Goal: Contribute content: Add original content to the website for others to see

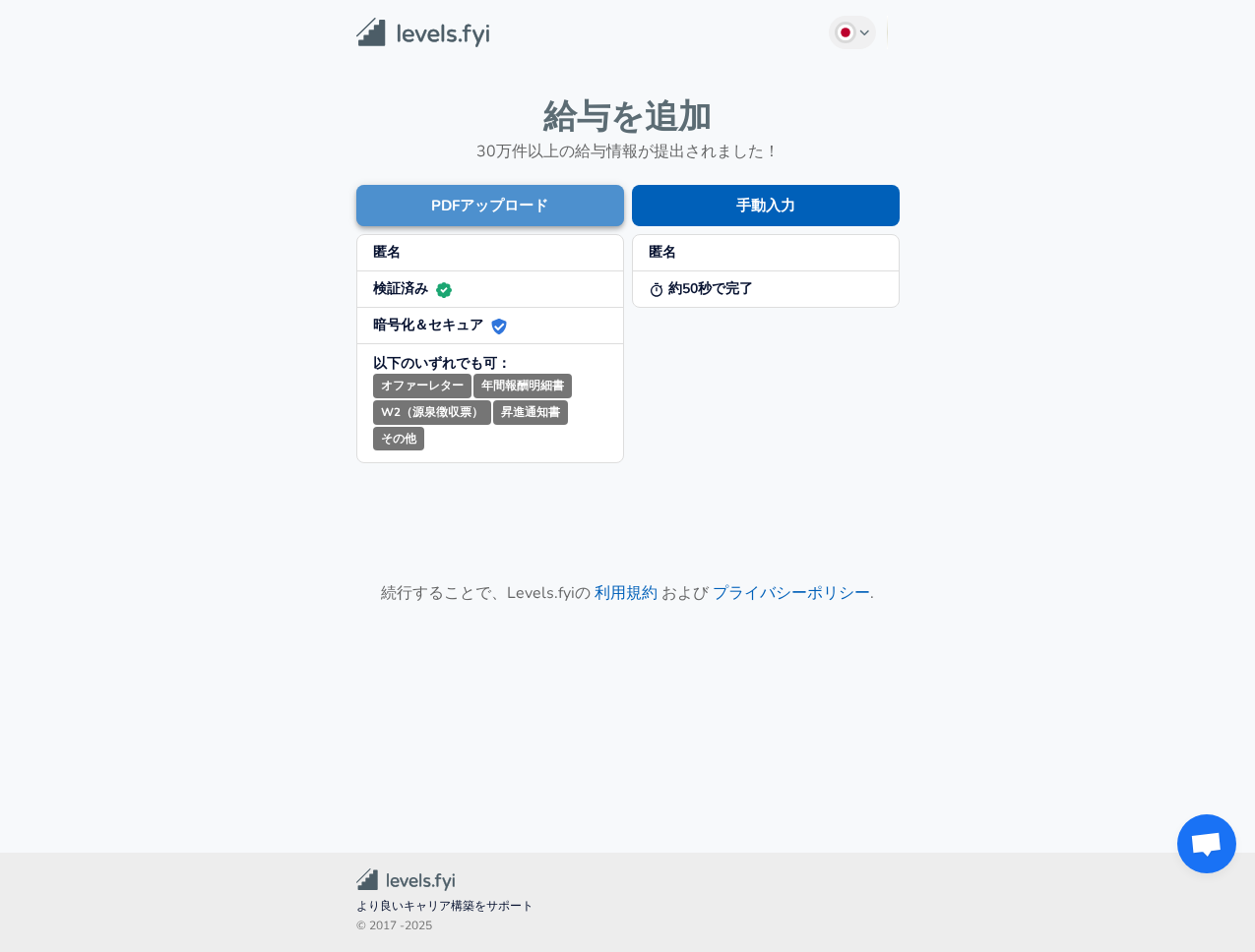
click at [547, 197] on button "PDFアップロード" at bounding box center [490, 205] width 268 height 42
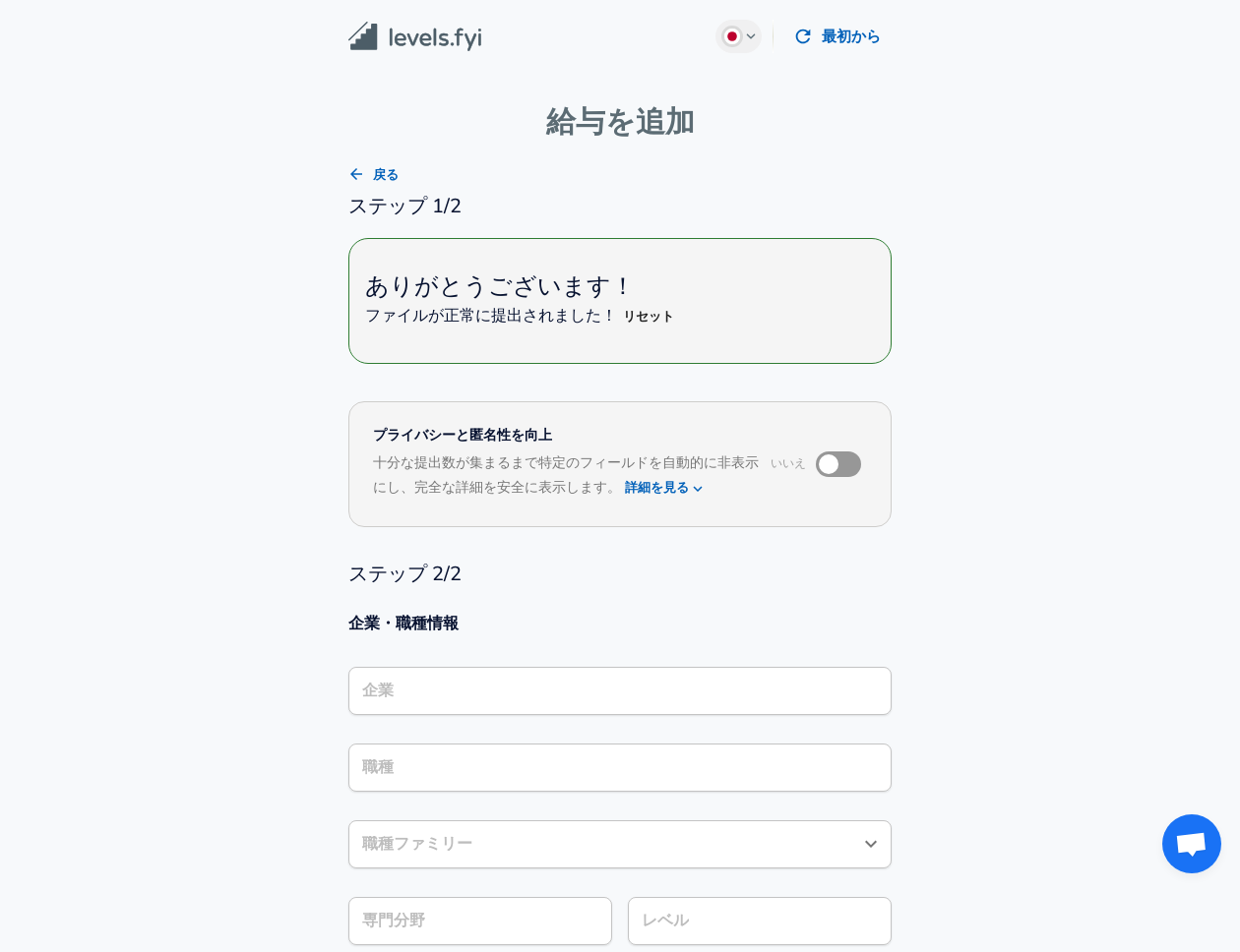
type input "ソフトウェアエンジニア"
type input "セールスフォース"
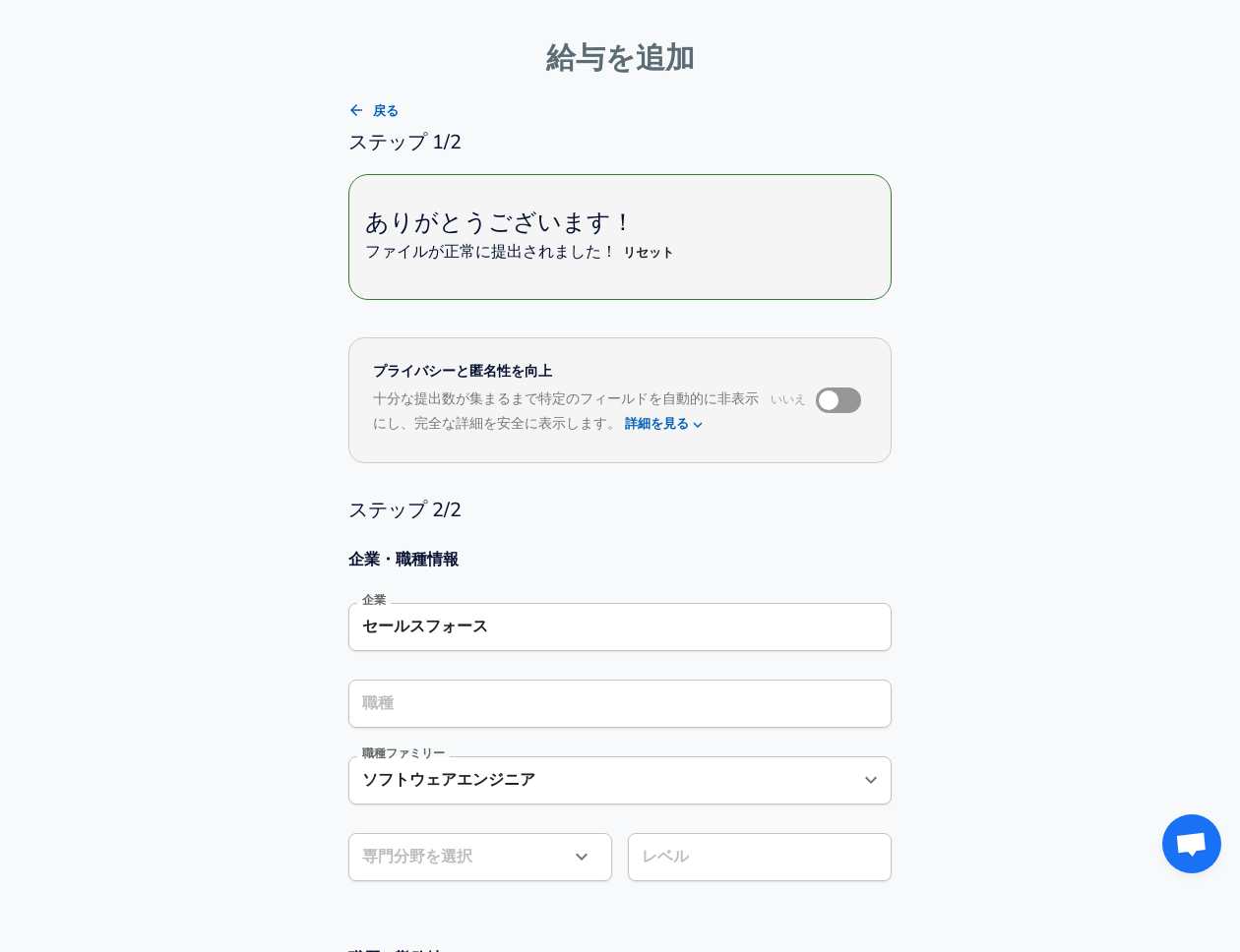
scroll to position [182, 0]
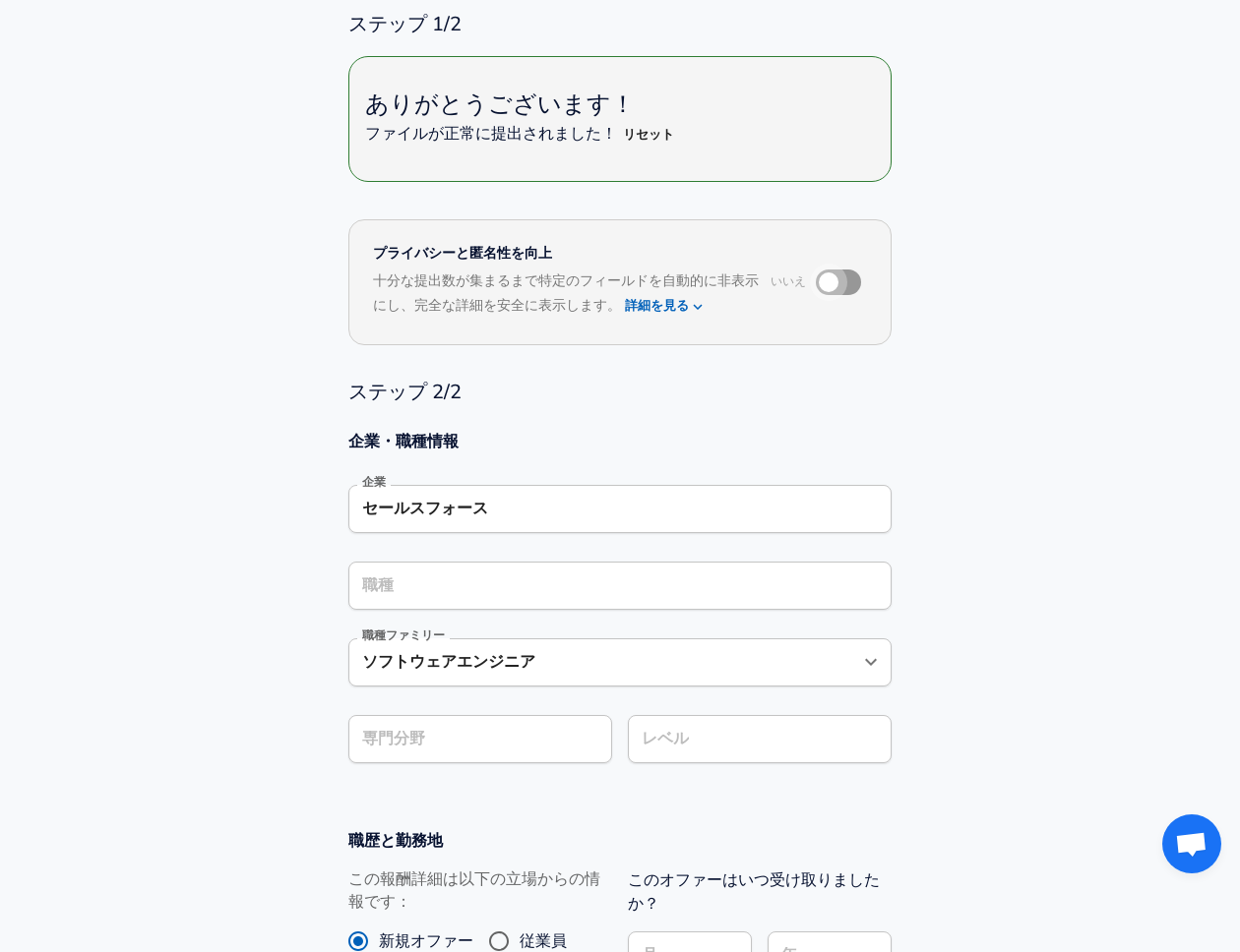
click at [829, 283] on input "checkbox" at bounding box center [828, 283] width 112 height 38
checkbox input "true"
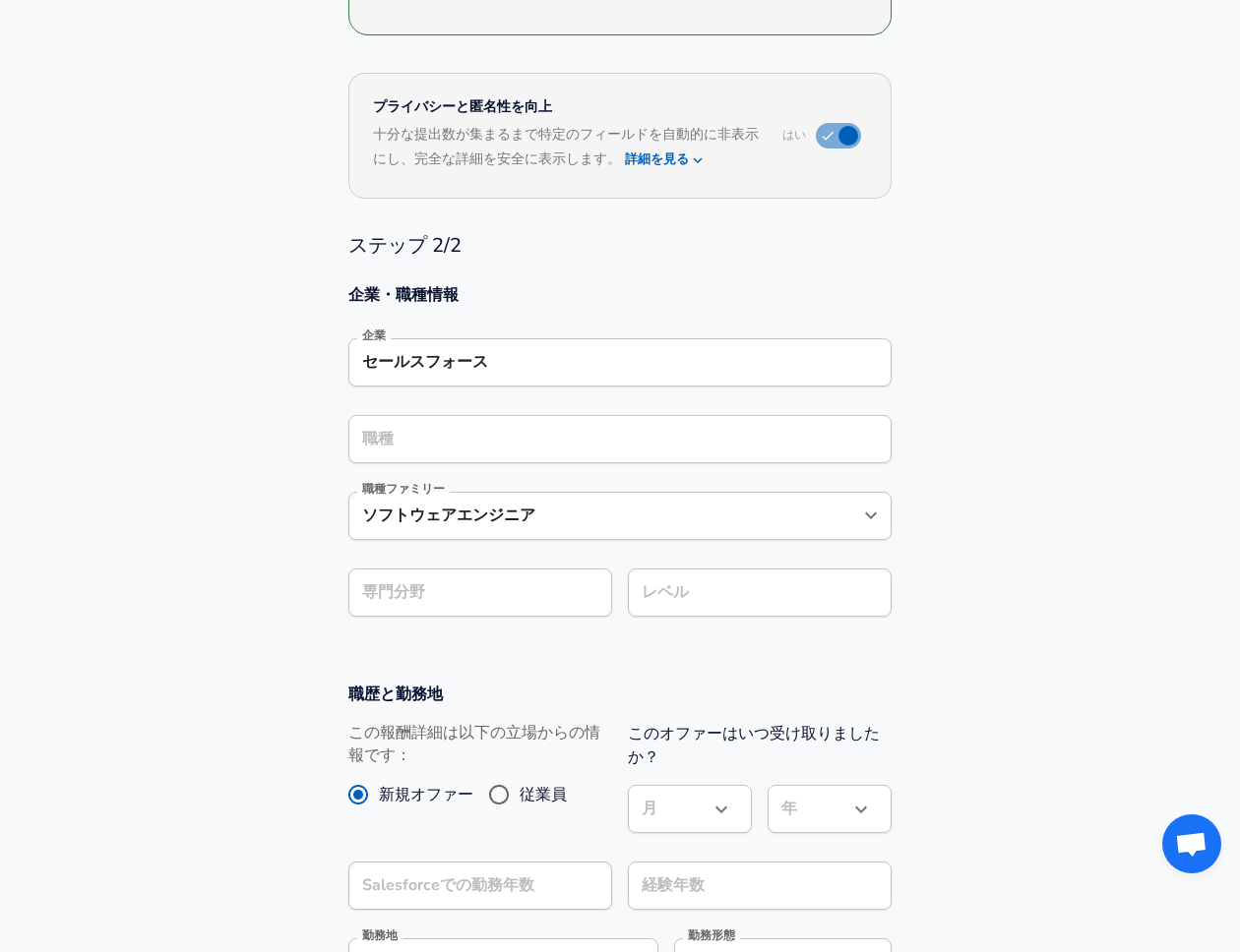
scroll to position [331, 0]
click at [528, 448] on div "職種" at bounding box center [620, 437] width 543 height 49
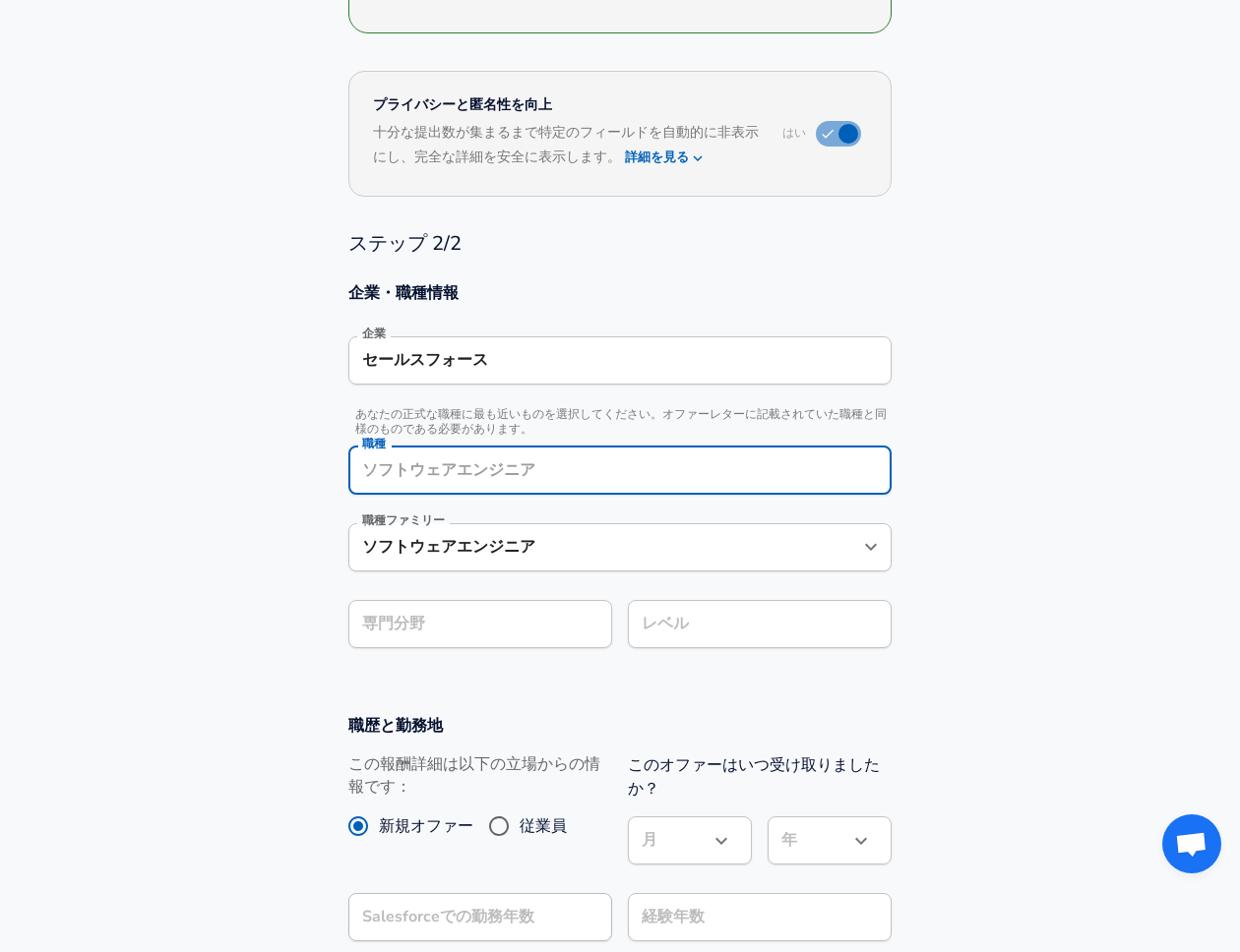
scroll to position [370, 0]
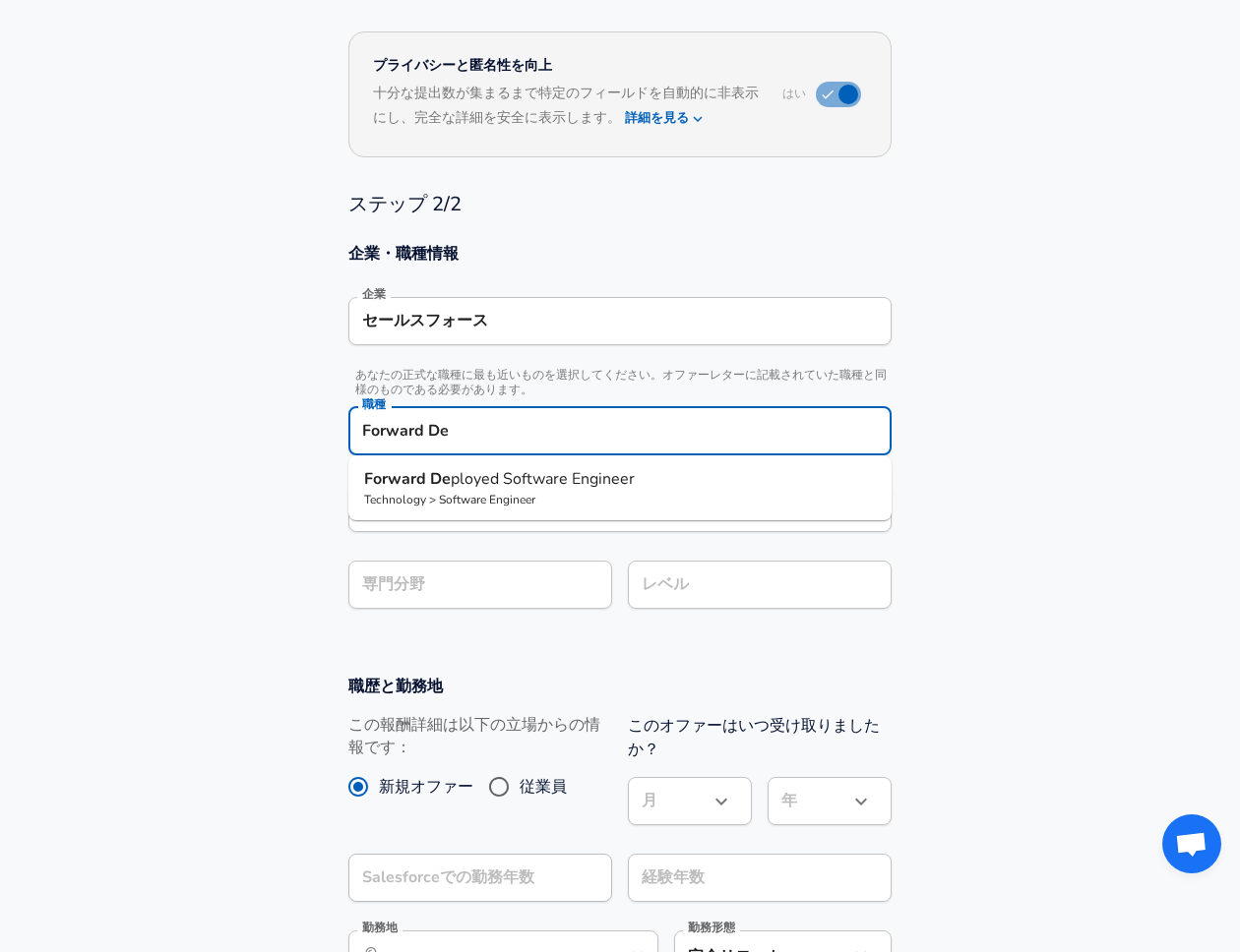
click at [619, 481] on span "ployed Software Engineer" at bounding box center [542, 479] width 184 height 22
type input "Forward Deployed Software Engineer"
type input "Applications (Salesforce, Workday, etc)"
drag, startPoint x: 560, startPoint y: 435, endPoint x: 586, endPoint y: 434, distance: 26.0
click at [560, 434] on input "Forward Deployed Software Engineer" at bounding box center [620, 431] width 525 height 31
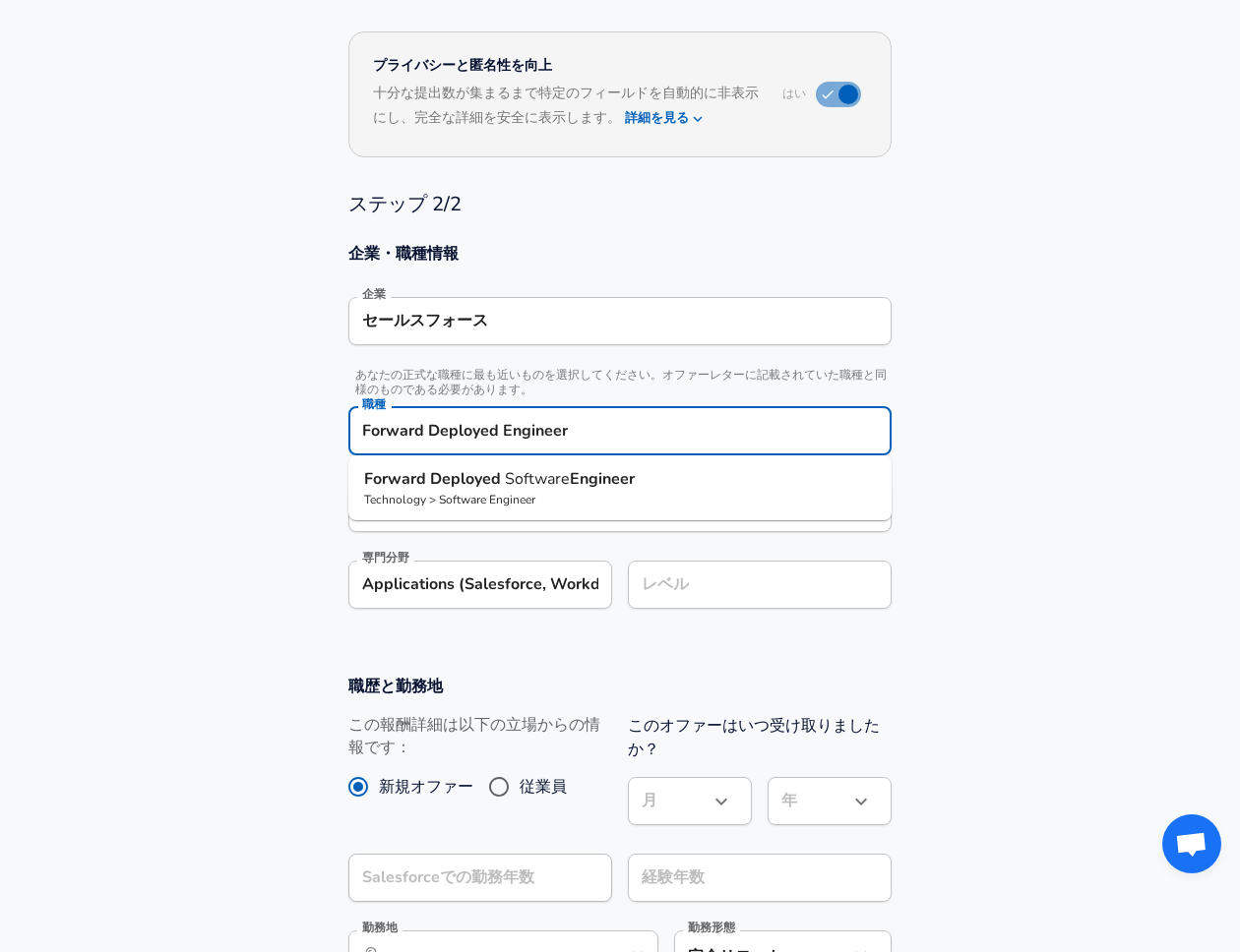
type input "Forward Deployed Engineer"
click at [144, 548] on section "企業・職種情報 企業 セールスフォース 企業 あなたの正式な職種に最も近いものを選択してください。オファーレターに記載されていた職種と同様のものである必要があ…" at bounding box center [620, 437] width 1240 height 433
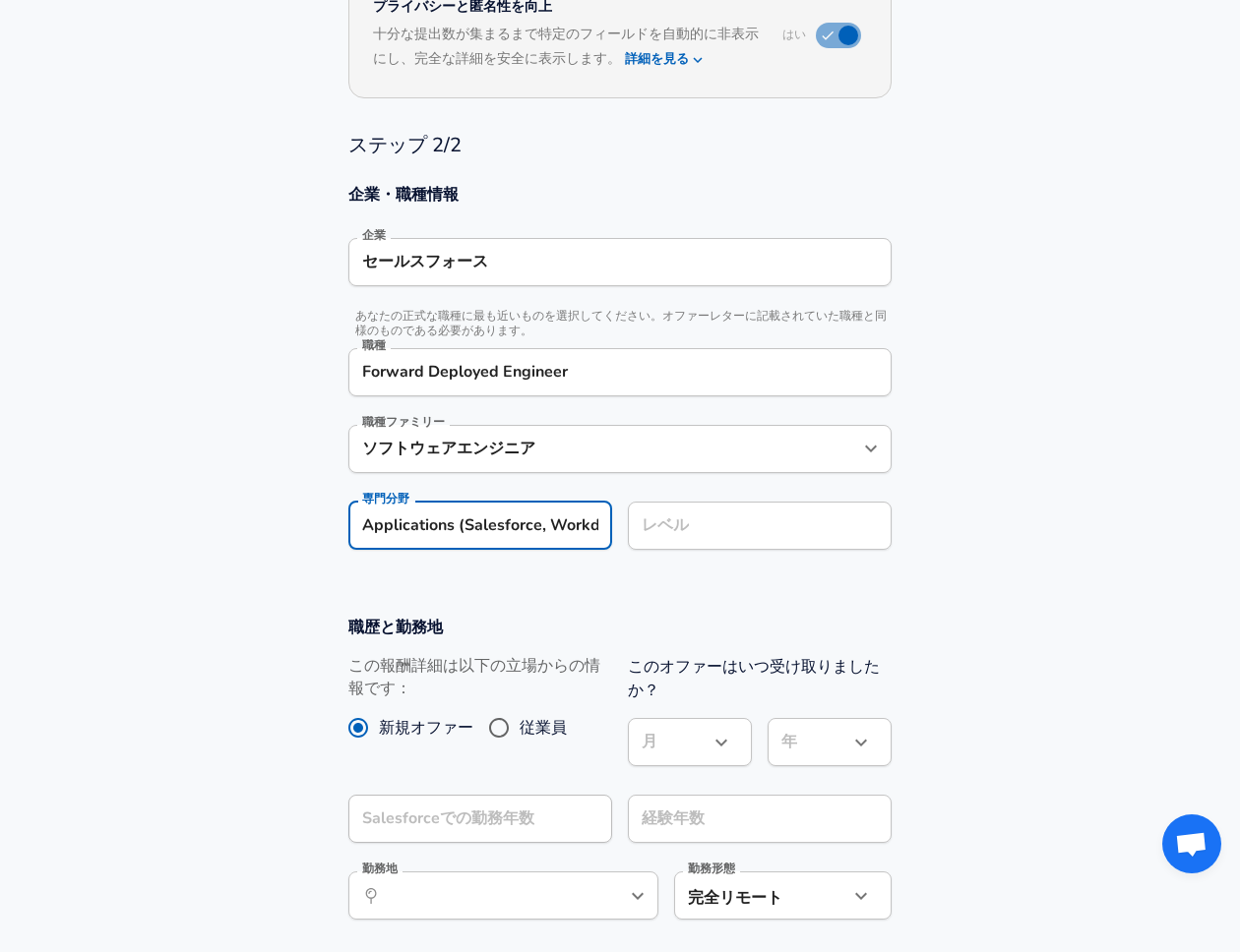
click at [522, 505] on input "Applications (Salesforce, Workday, etc)" at bounding box center [481, 526] width 264 height 49
click at [528, 531] on input "Applications (Salesforce, Workday, etc)" at bounding box center [481, 526] width 264 height 49
click at [664, 612] on section "職歴と勤務地 この報酬詳細は以下の立場からの情報です： 新規オファー 従業員 このオファーはいつ受け取りましたか？ 月 ​ 月 年 ​ 年 Salesforc…" at bounding box center [620, 779] width 1240 height 370
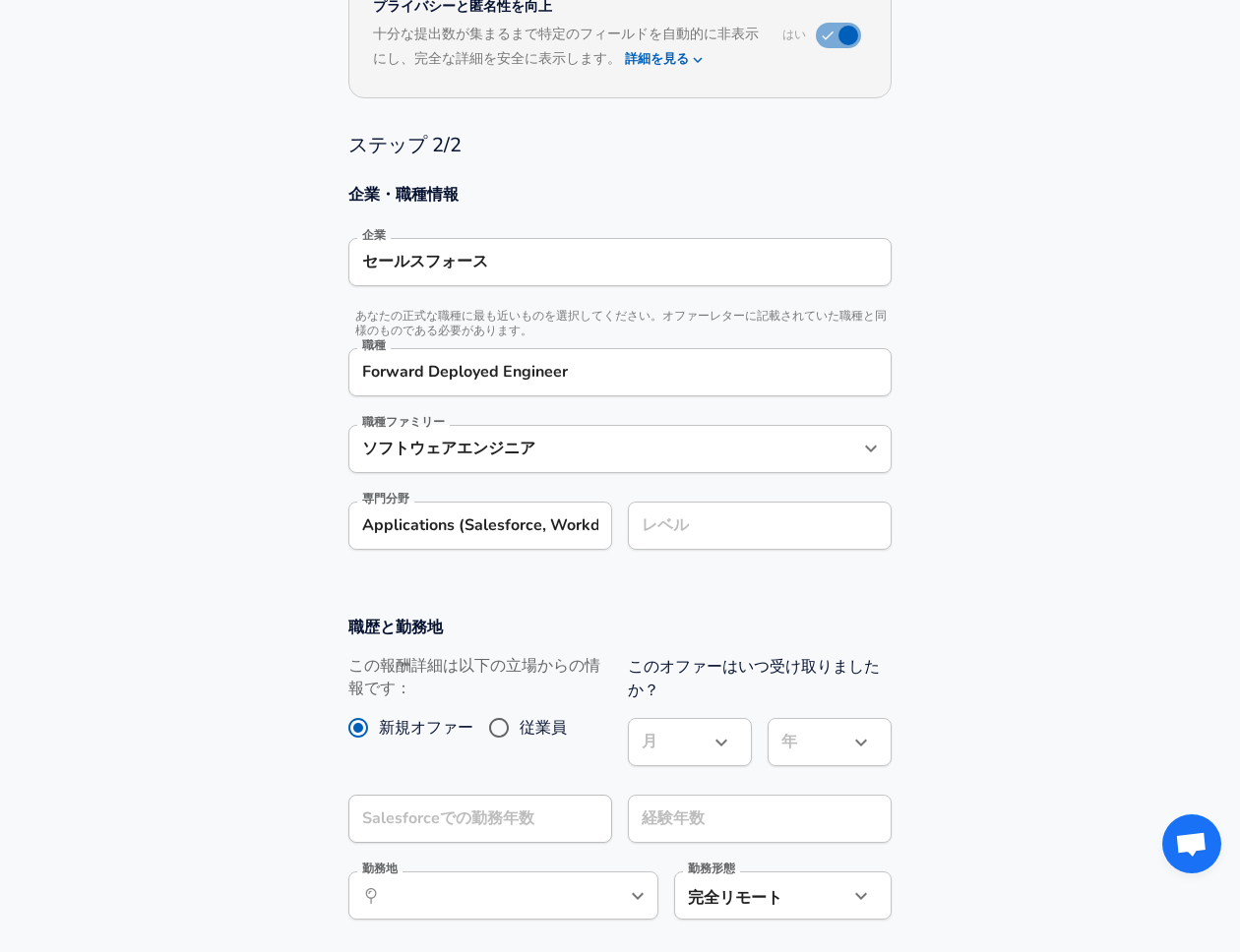
click at [707, 533] on input "レベル" at bounding box center [759, 525] width 246 height 31
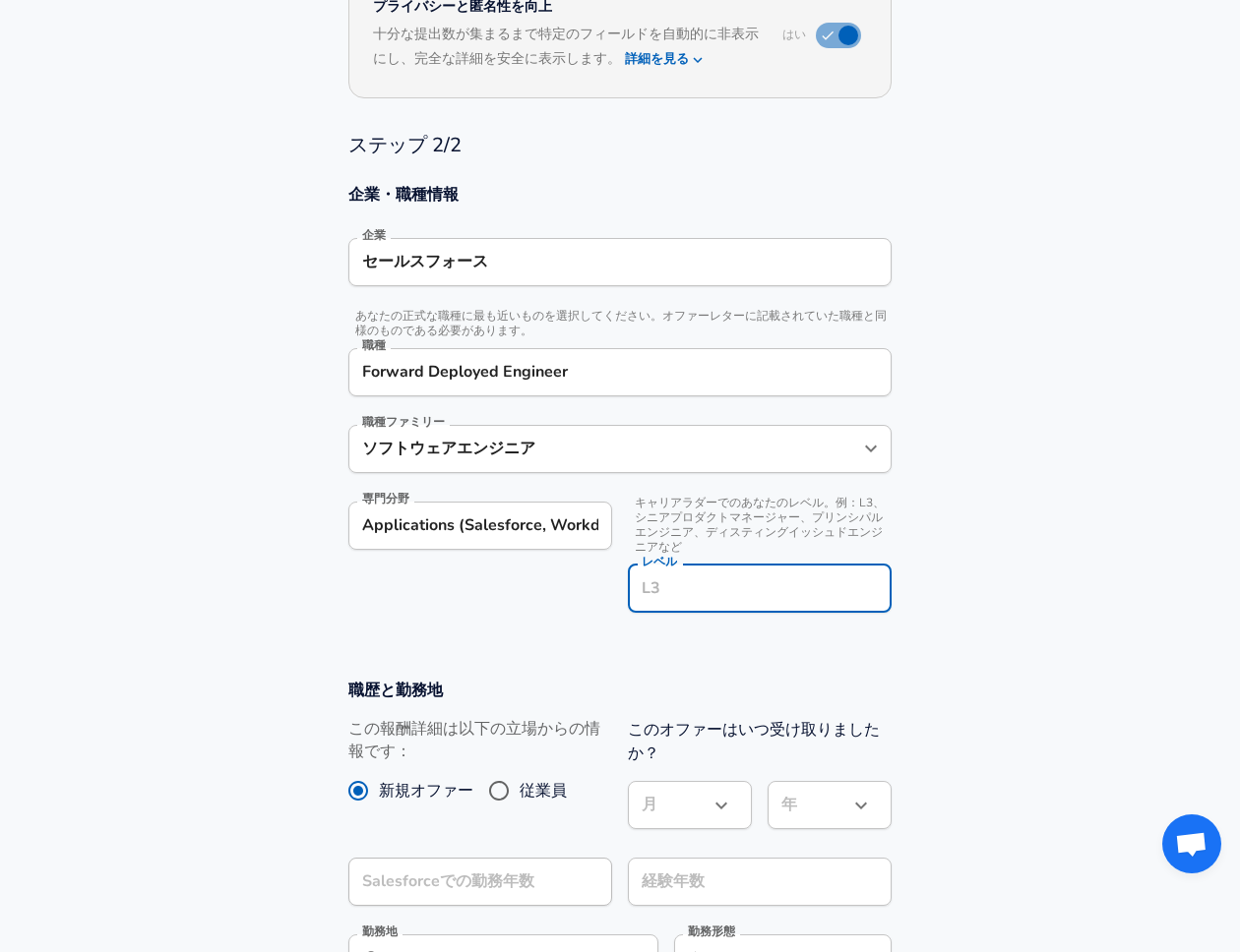
scroll to position [469, 0]
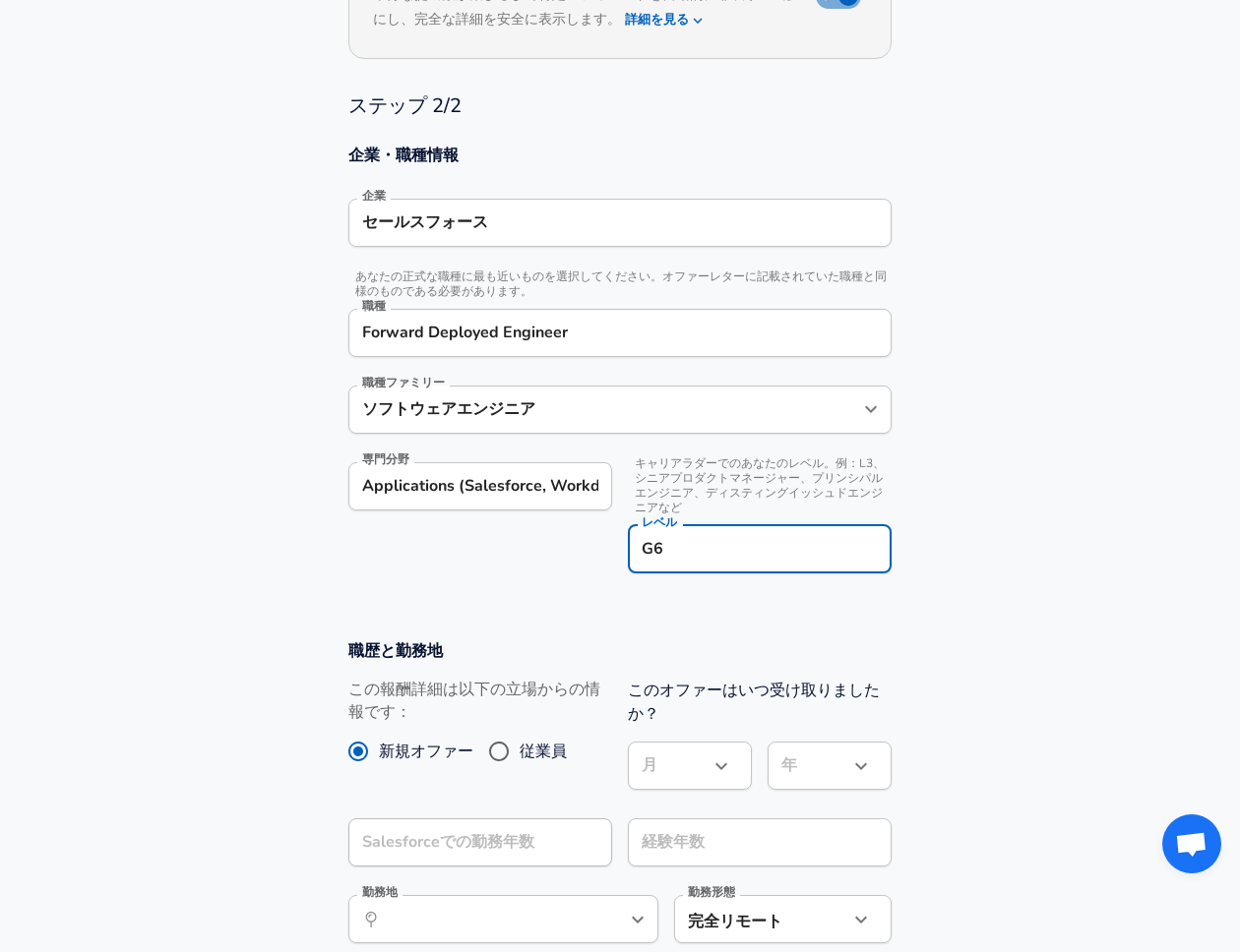
type input "G6"
click at [674, 668] on div "職歴と勤務地 この報酬詳細は以下の立場からの情報です： 新規オファー 従業員 このオファーはいつ受け取りましたか？ 月 ​ 月 年 ​ 年 Salesforc…" at bounding box center [620, 797] width 591 height 317
click at [550, 755] on span "従業員" at bounding box center [543, 751] width 48 height 24
click at [519, 755] on input "従業員" at bounding box center [499, 751] width 42 height 32
radio input "true"
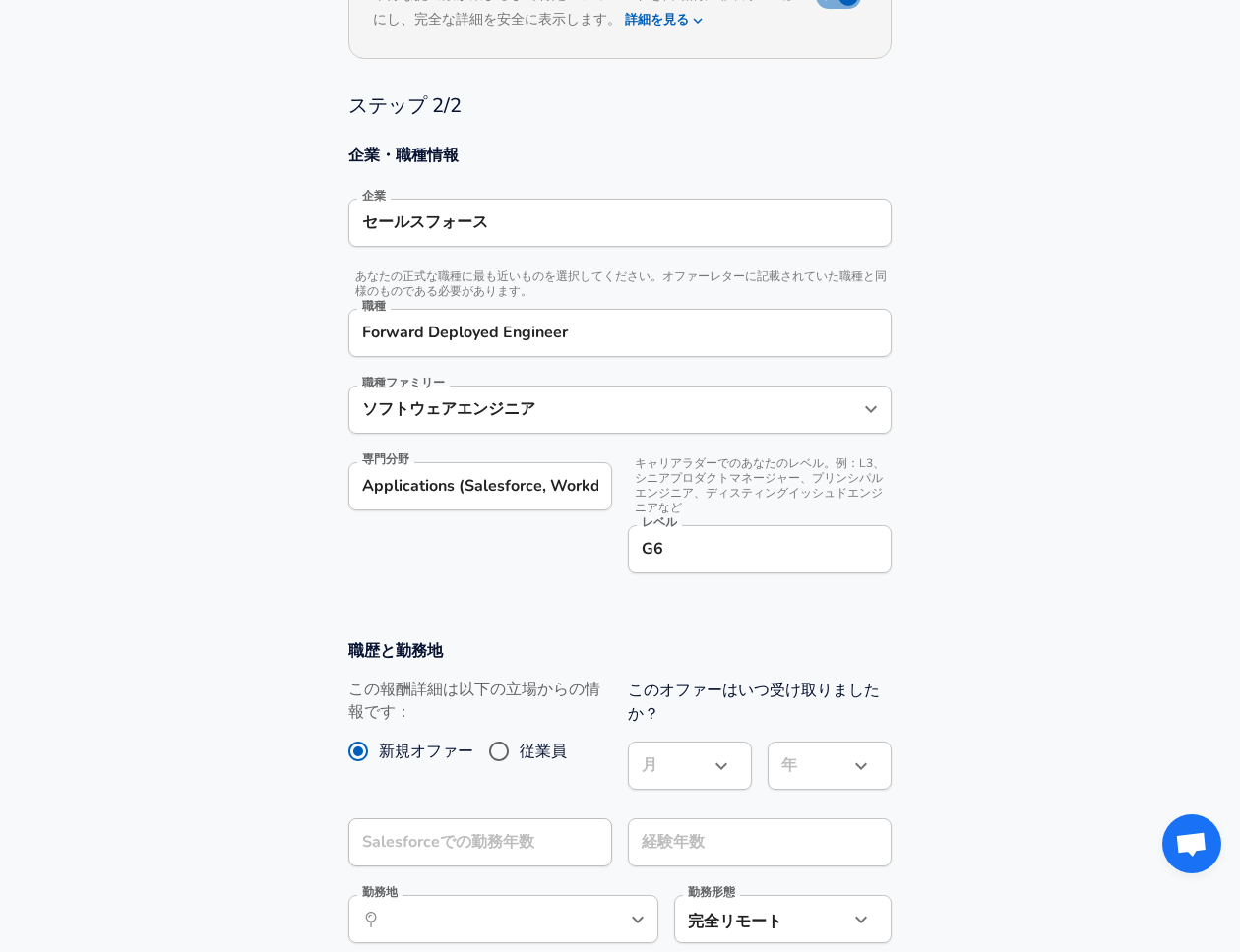
radio input "false"
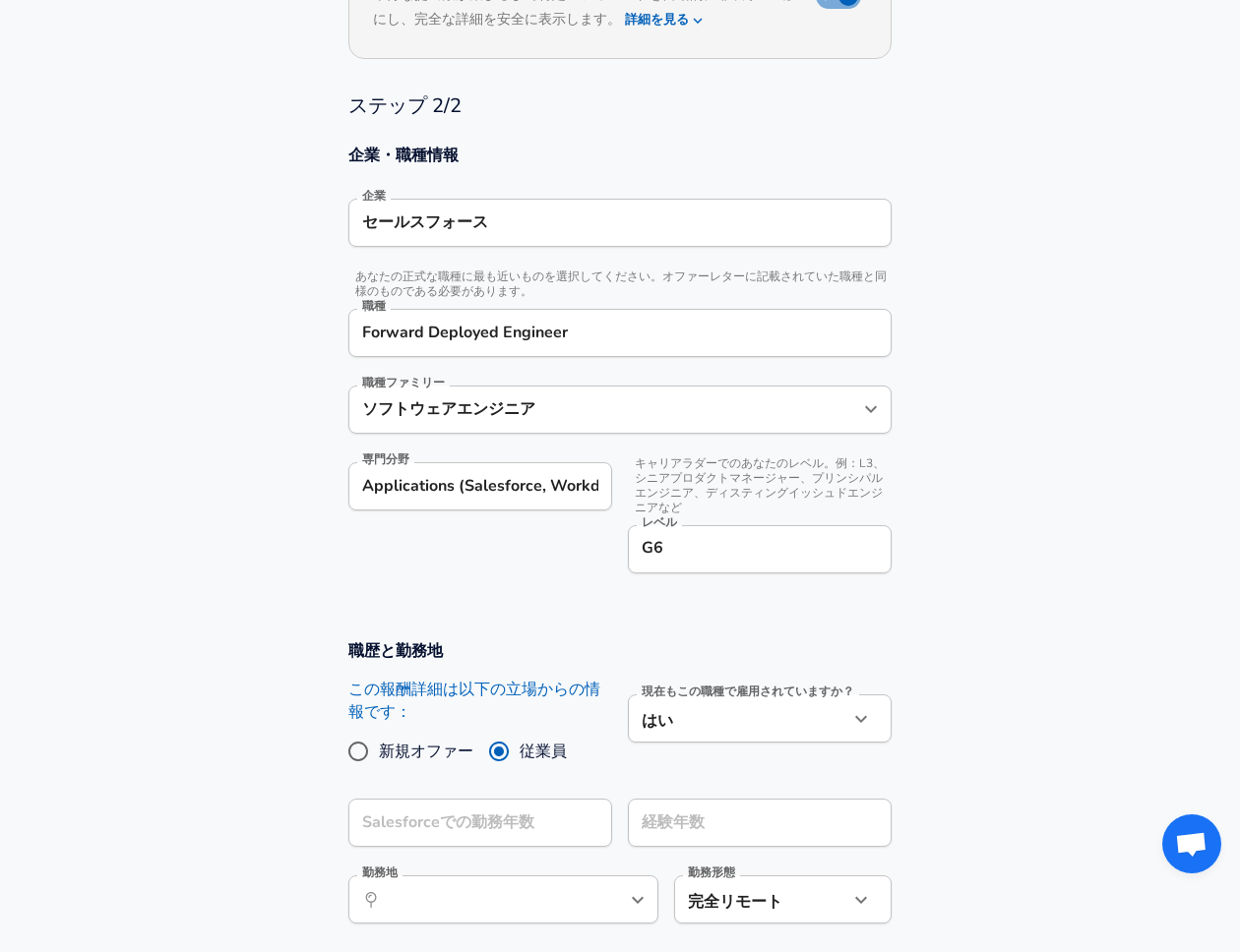
scroll to position [668, 0]
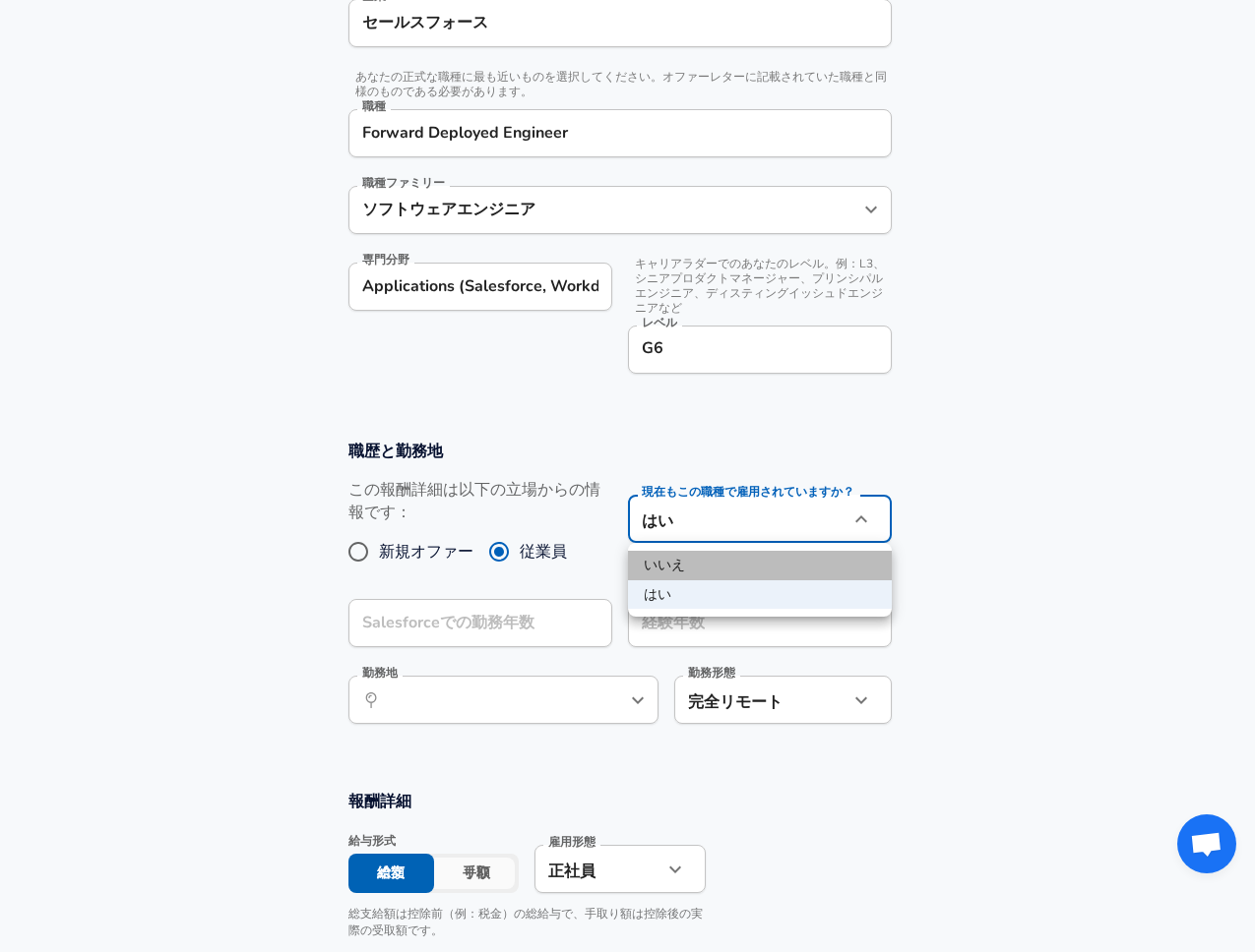
click at [735, 554] on li "いいえ" at bounding box center [760, 566] width 264 height 30
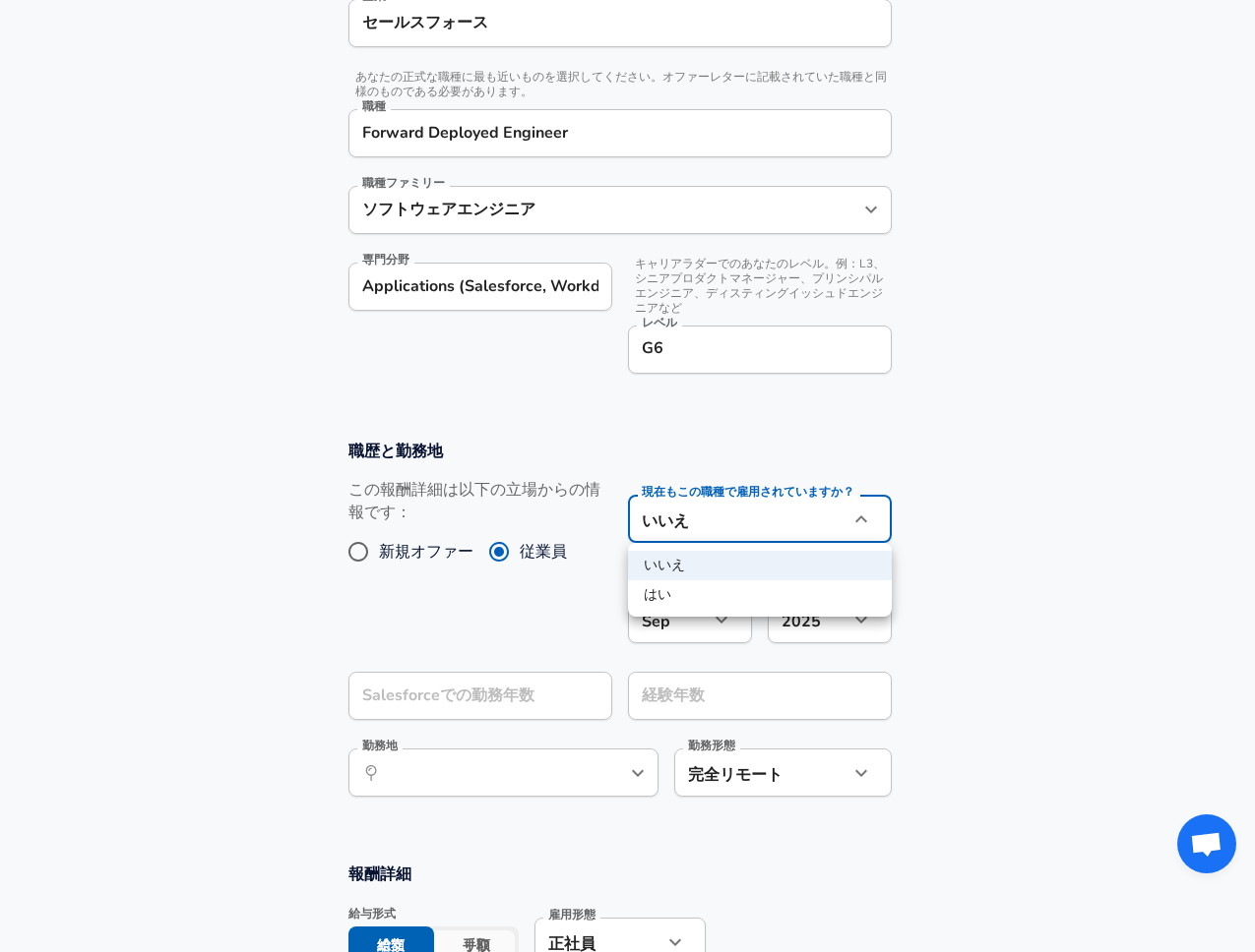
drag, startPoint x: 712, startPoint y: 601, endPoint x: 628, endPoint y: 659, distance: 102.1
click at [711, 601] on li "はい" at bounding box center [760, 596] width 264 height 30
type input "yes"
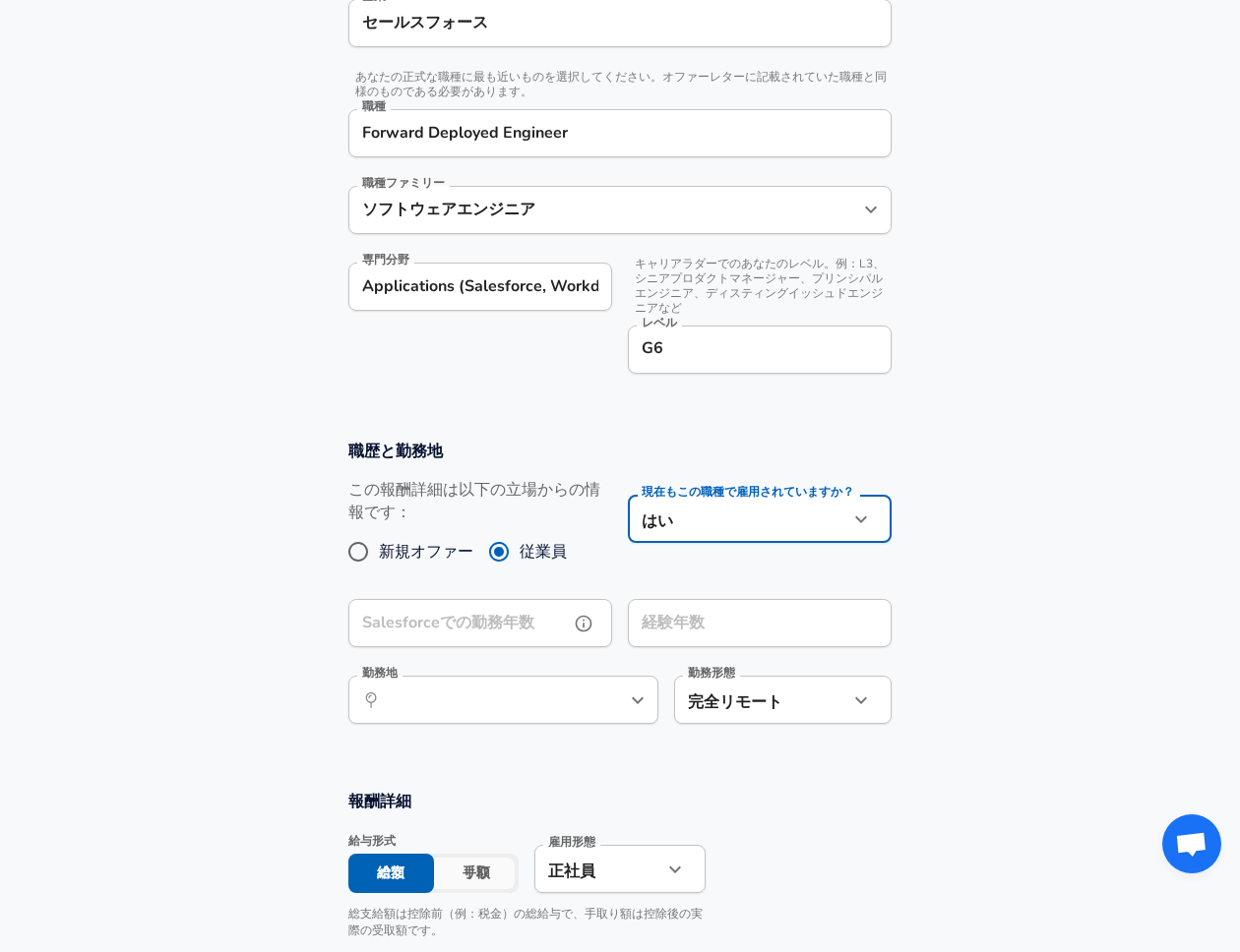
click at [535, 612] on input "Salesforceでの勤務年数" at bounding box center [459, 623] width 220 height 49
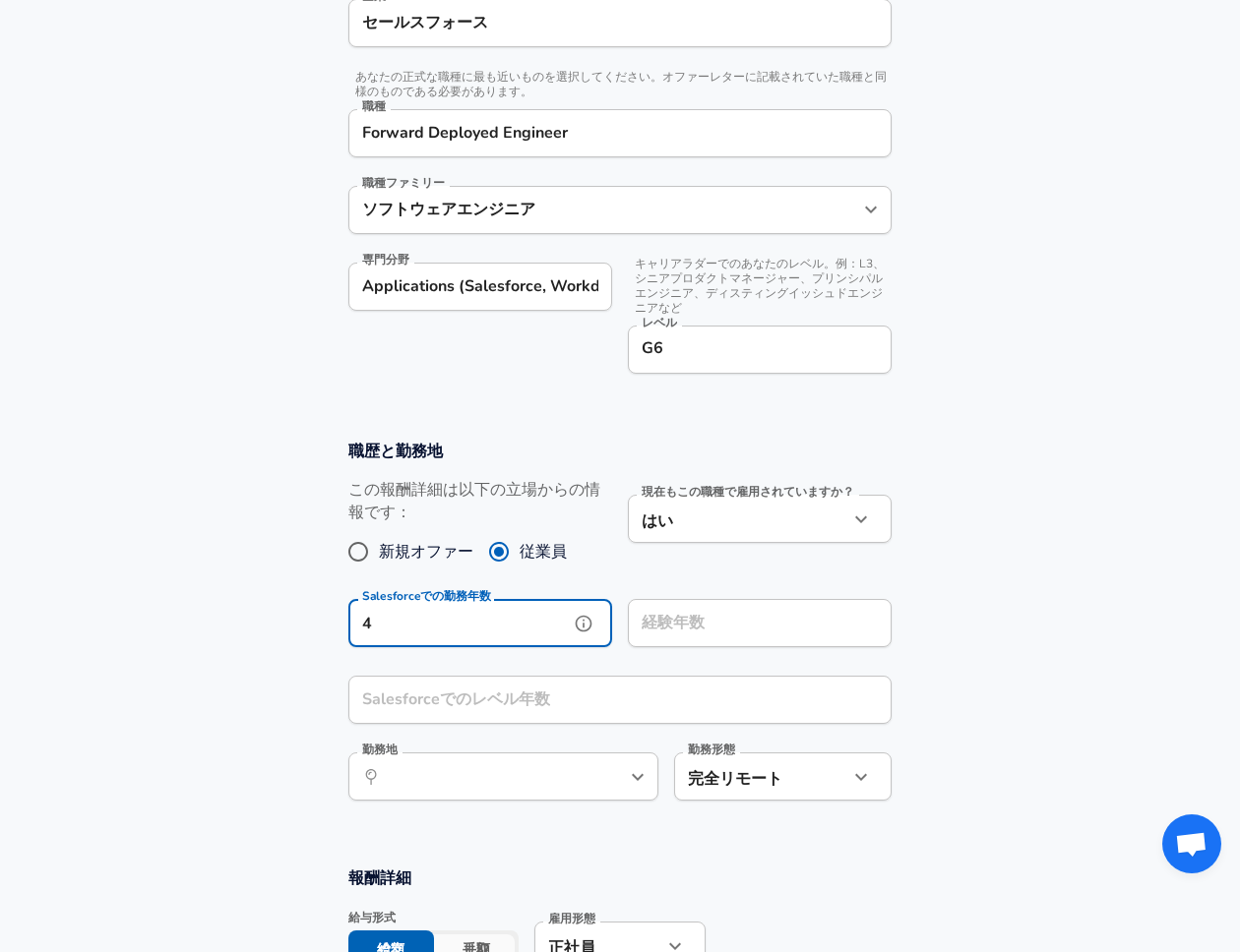
type input "4"
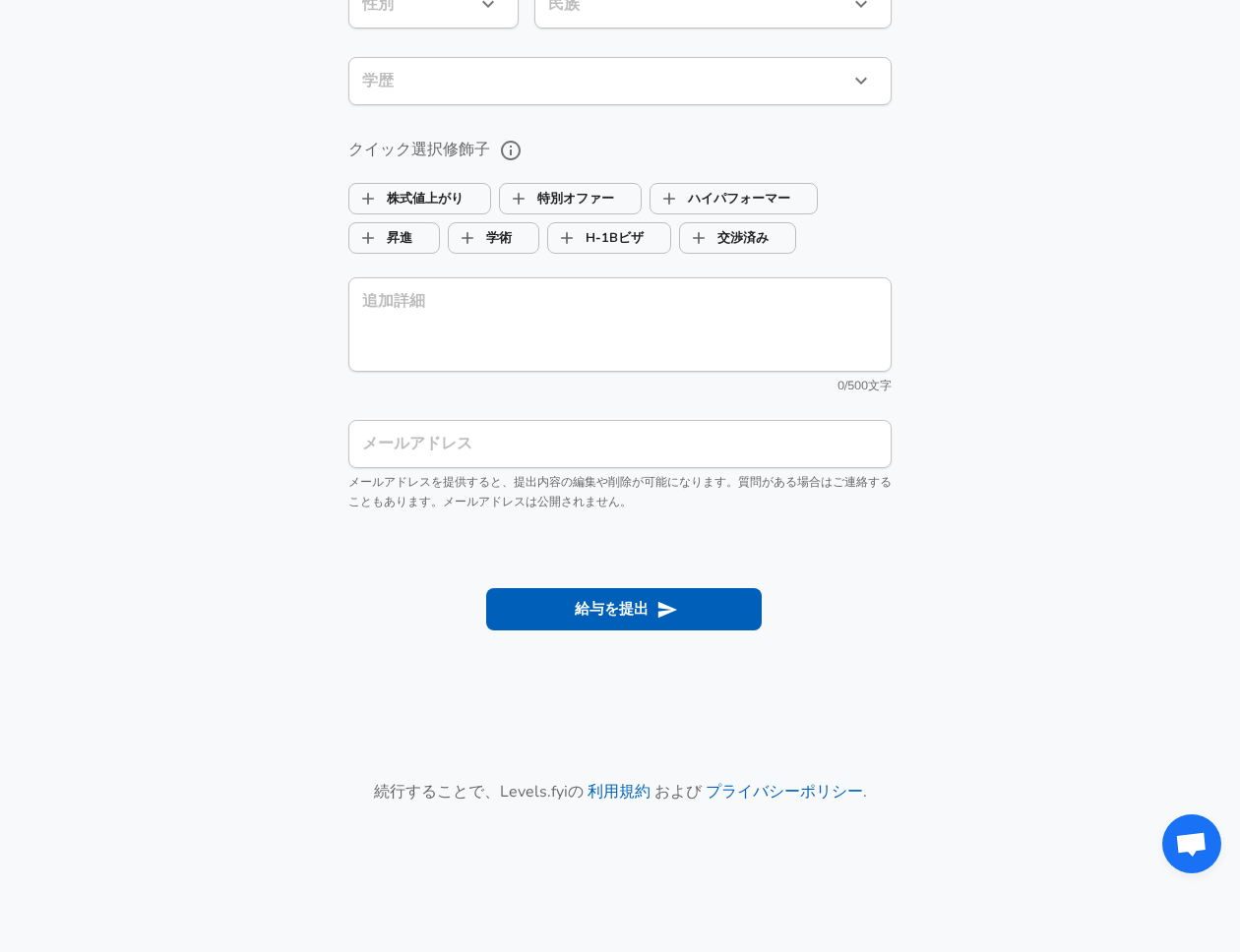
scroll to position [2429, 0]
